Goal: Task Accomplishment & Management: Manage account settings

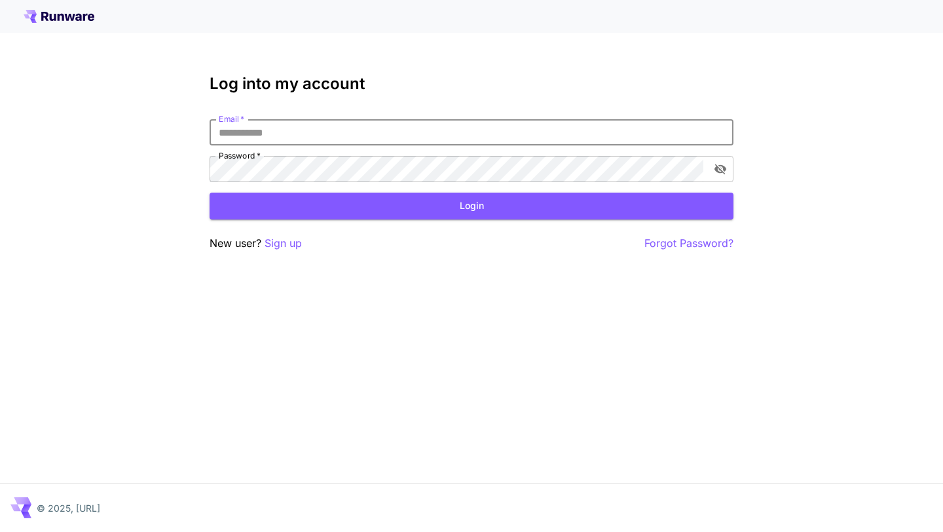
click at [555, 130] on input "Email   *" at bounding box center [472, 132] width 524 height 26
type input "**********"
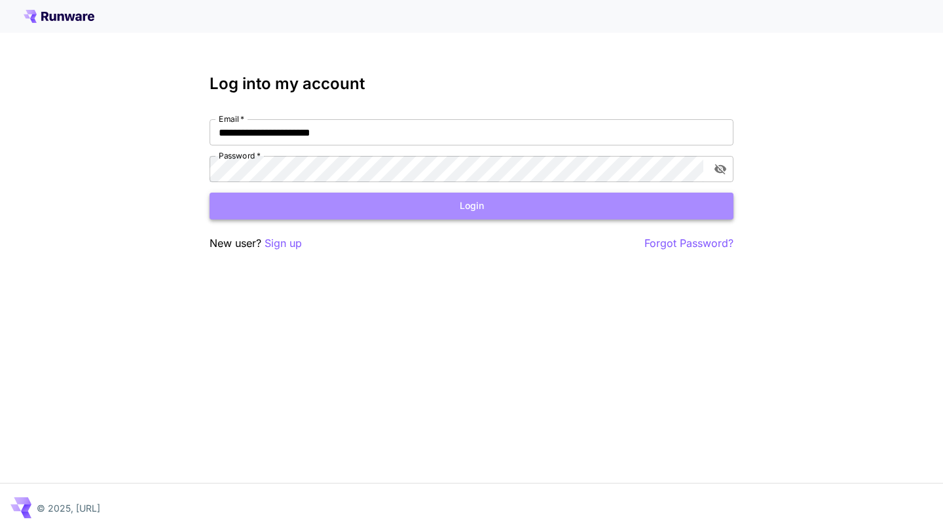
click at [570, 202] on button "Login" at bounding box center [472, 205] width 524 height 27
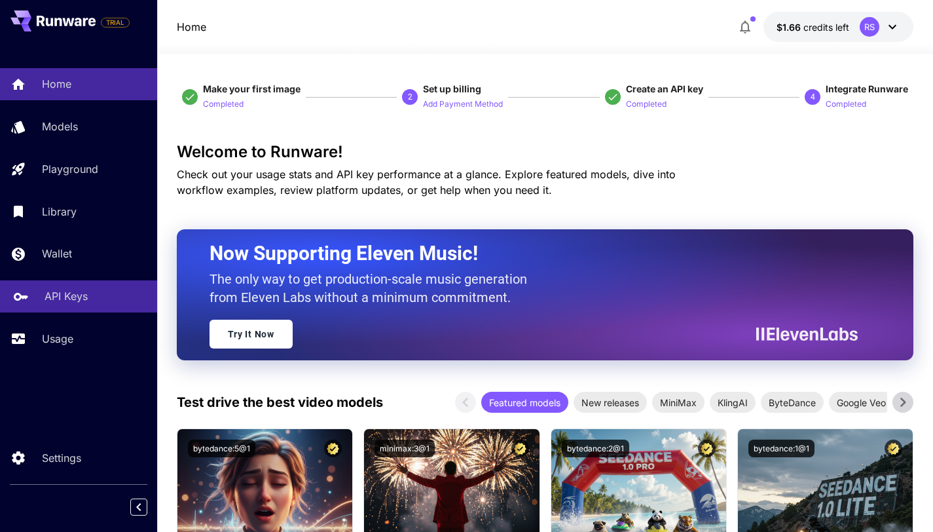
click at [82, 298] on p "API Keys" at bounding box center [66, 296] width 43 height 16
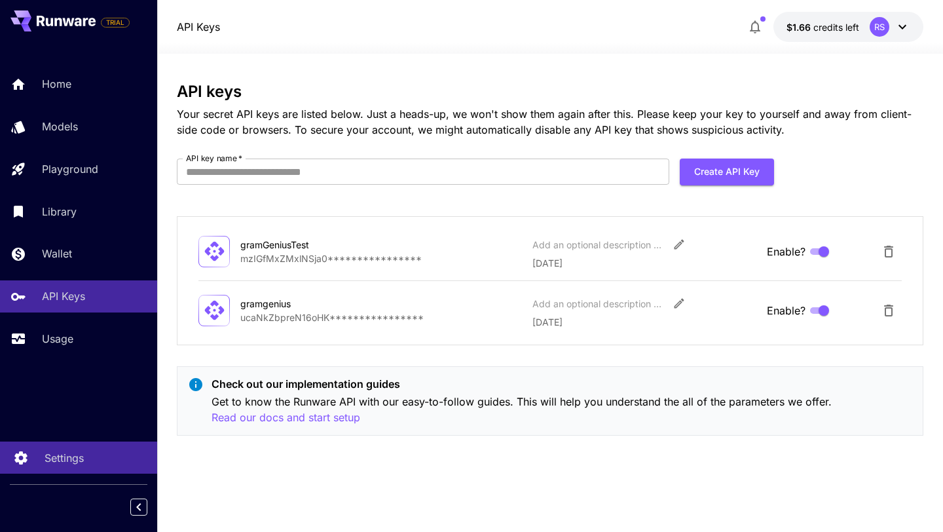
click at [81, 458] on p "Settings" at bounding box center [64, 458] width 39 height 16
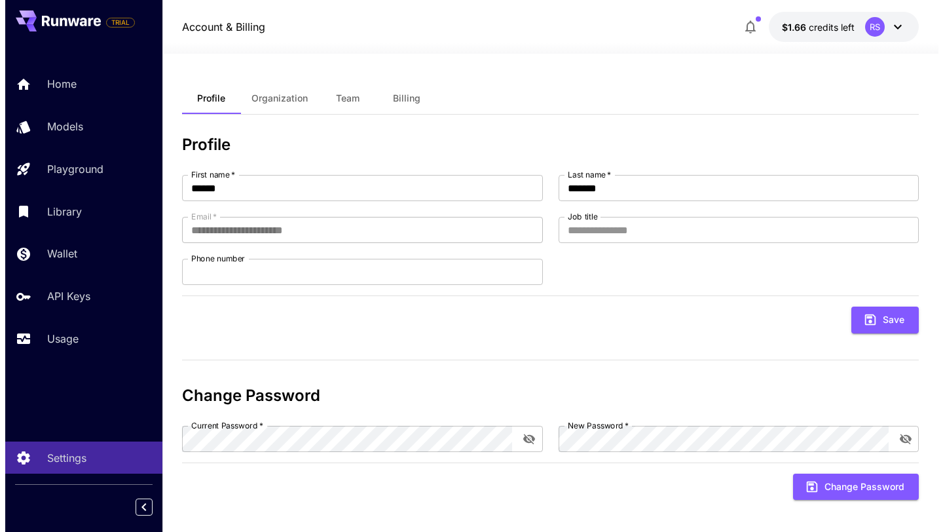
scroll to position [7, 0]
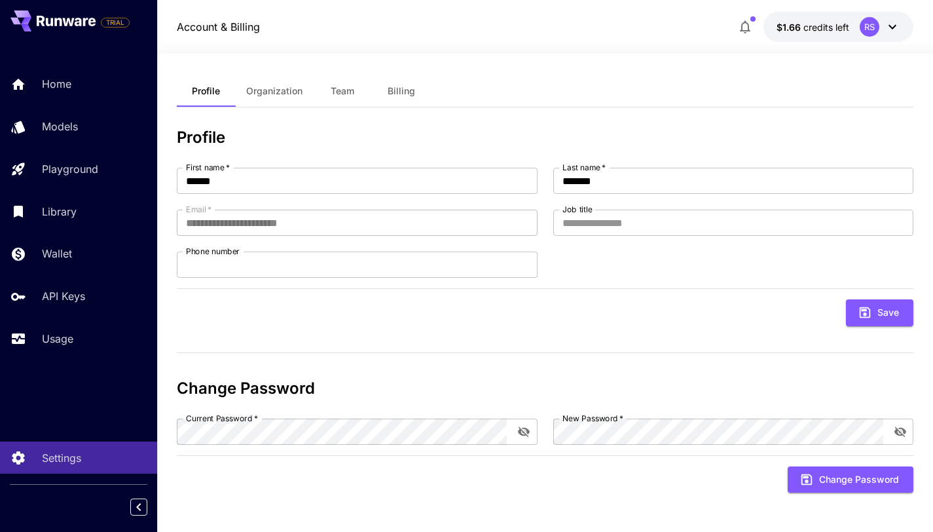
click at [869, 24] on div "RS" at bounding box center [870, 27] width 20 height 20
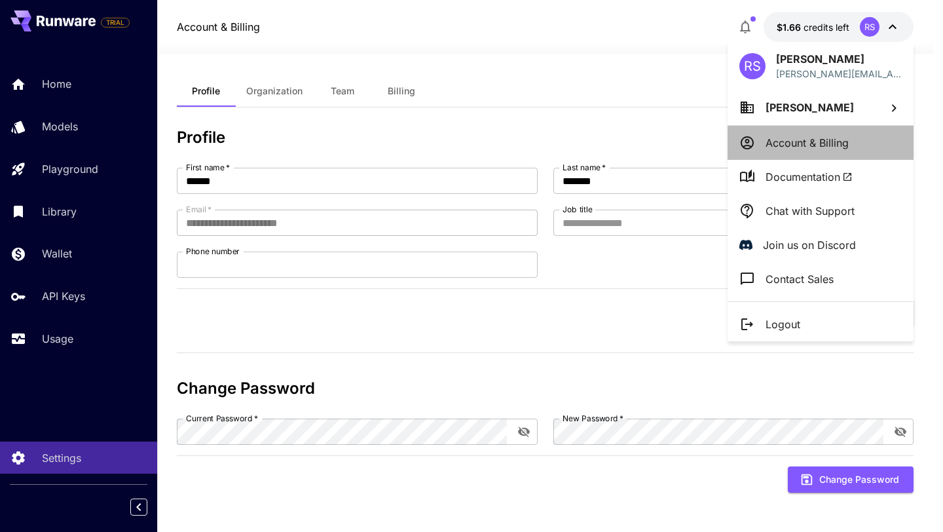
click at [822, 129] on li "Account & Billing" at bounding box center [820, 143] width 186 height 34
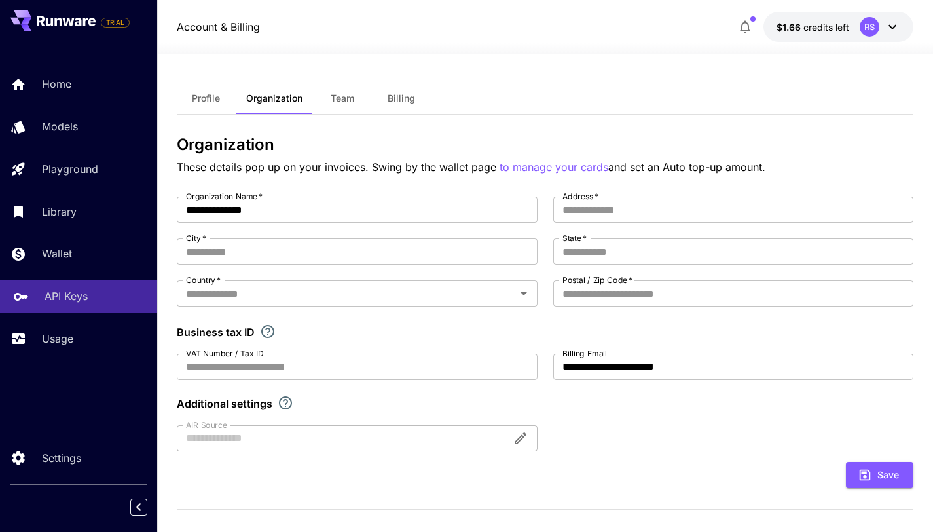
click at [65, 287] on link "API Keys" at bounding box center [78, 296] width 157 height 32
